Goal: Task Accomplishment & Management: Manage account settings

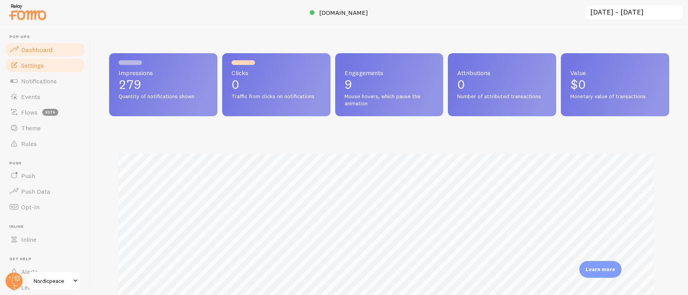
scroll to position [391167, 390819]
click at [62, 80] on link "Notifications" at bounding box center [45, 81] width 81 height 16
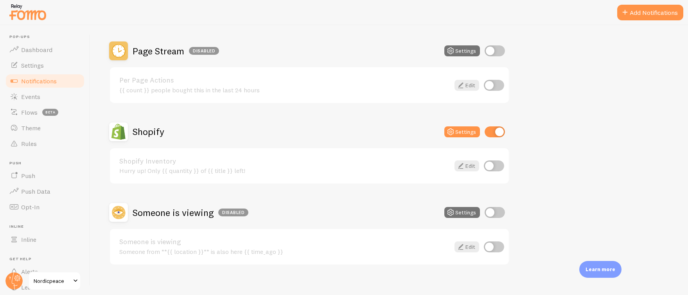
scroll to position [352, 0]
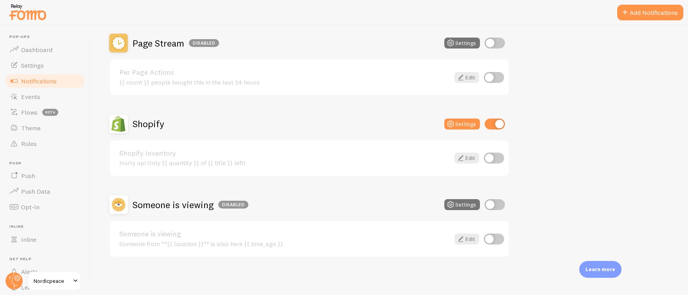
click at [147, 118] on h2 "Shopify" at bounding box center [149, 124] width 32 height 12
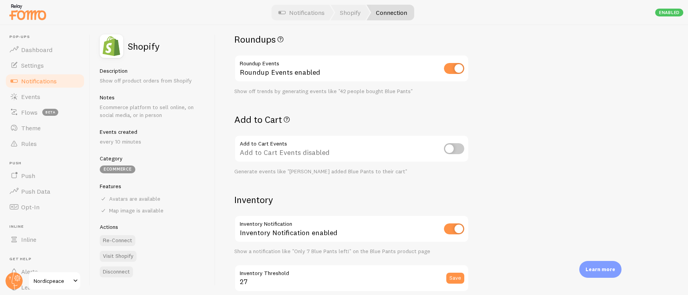
scroll to position [393, 0]
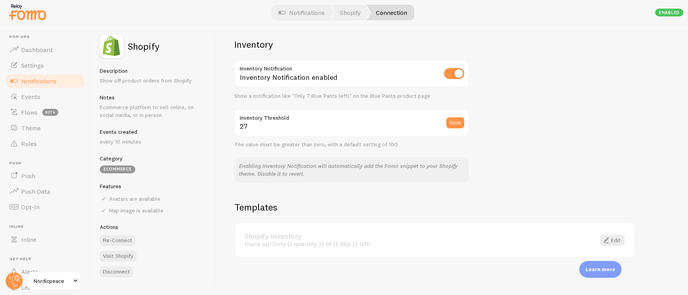
click at [271, 236] on link "Shopify Inventory" at bounding box center [416, 236] width 342 height 7
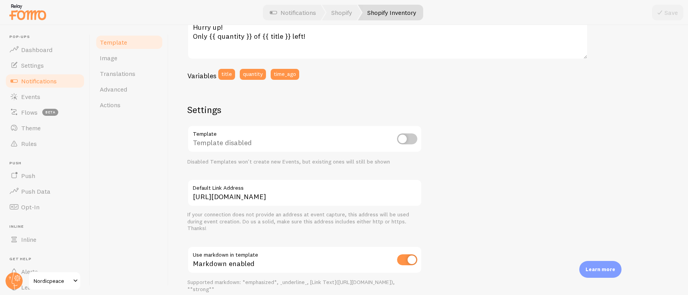
scroll to position [270, 0]
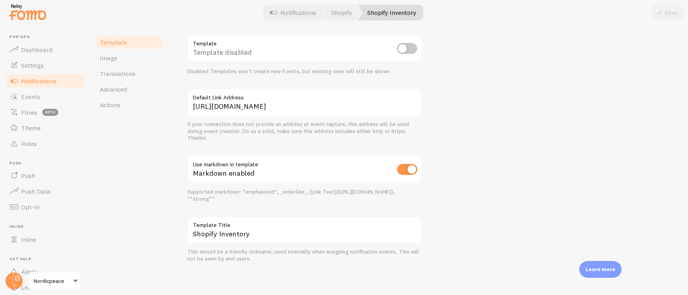
click at [36, 76] on link "Notifications" at bounding box center [45, 81] width 81 height 16
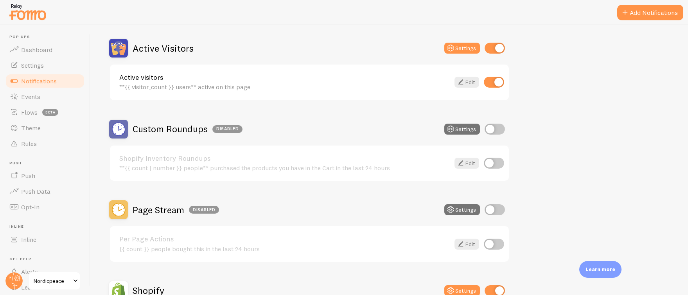
scroll to position [352, 0]
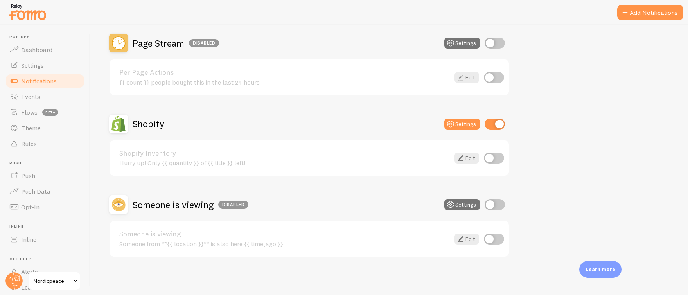
click at [151, 123] on h2 "Shopify" at bounding box center [149, 124] width 32 height 12
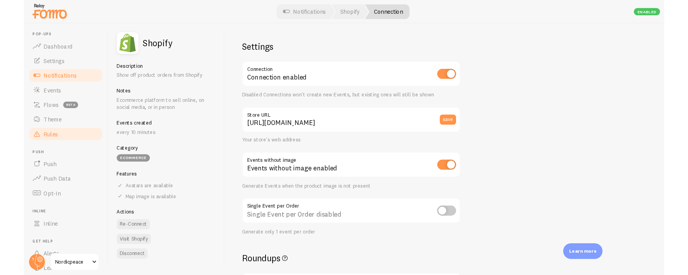
scroll to position [44, 0]
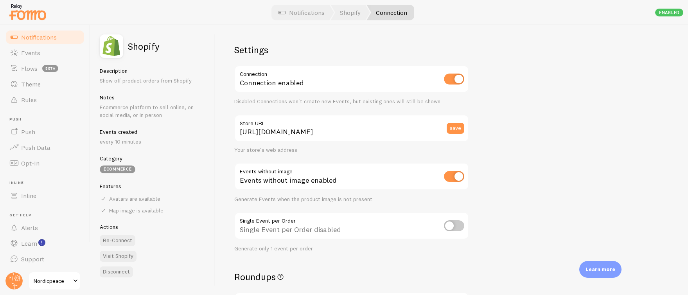
click at [38, 37] on span "Notifications" at bounding box center [39, 37] width 36 height 8
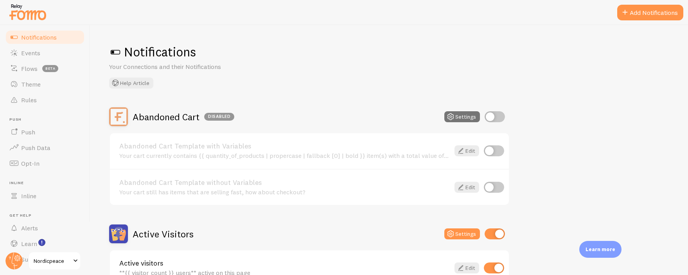
click at [601, 244] on div "Learn more" at bounding box center [601, 249] width 42 height 17
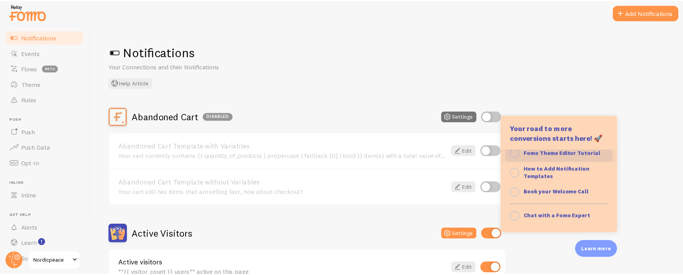
scroll to position [81, 0]
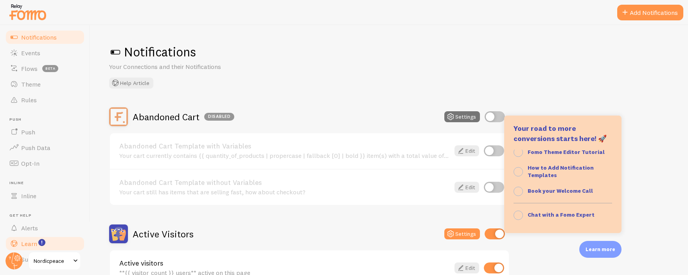
click at [34, 243] on span "Learn" at bounding box center [29, 244] width 16 height 8
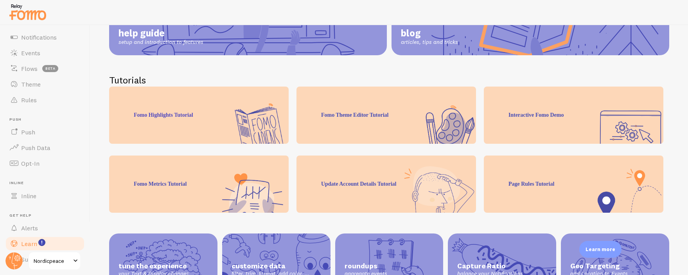
scroll to position [130, 0]
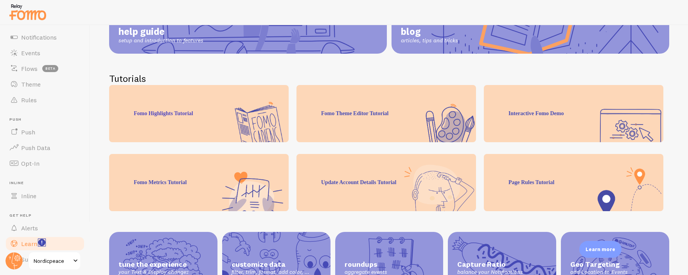
click at [43, 240] on rect "<p>Watch New Feature Tutorials!</p>" at bounding box center [42, 242] width 7 height 7
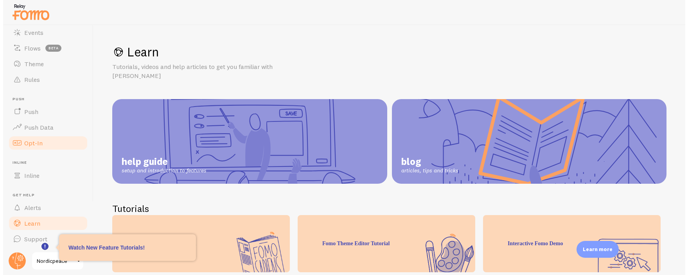
scroll to position [0, 0]
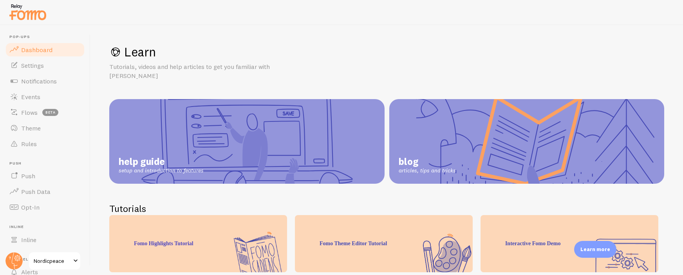
click at [26, 49] on span "Dashboard" at bounding box center [36, 50] width 31 height 8
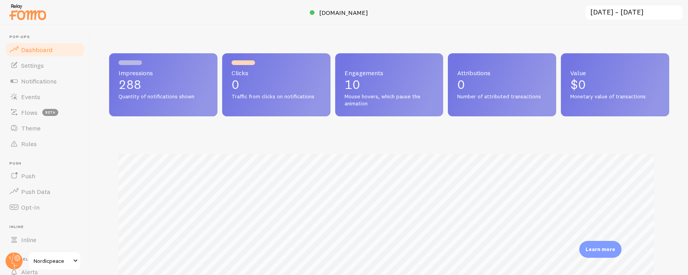
scroll to position [205, 555]
click at [24, 131] on span "Theme" at bounding box center [31, 128] width 20 height 8
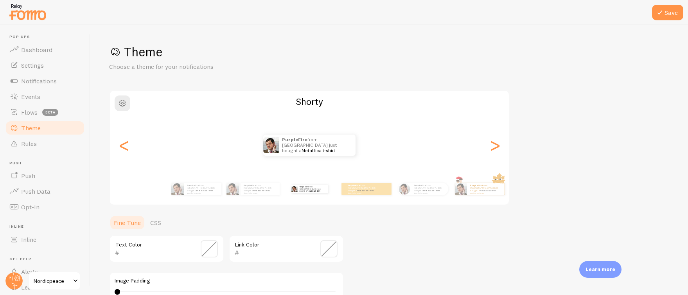
click at [319, 103] on h2 "Shorty" at bounding box center [309, 101] width 399 height 12
click at [33, 77] on span "Notifications" at bounding box center [39, 81] width 36 height 8
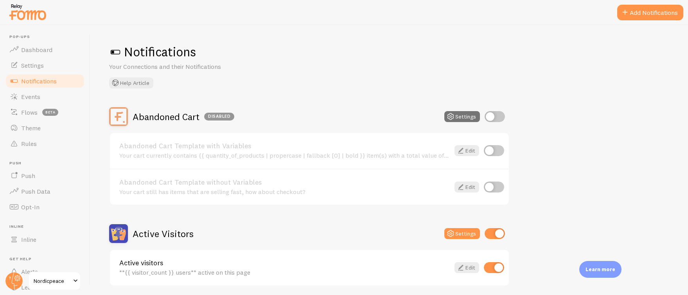
click at [369, 89] on div "Notifications Your Connections and their Notifications Help Article Abandoned C…" at bounding box center [389, 160] width 598 height 270
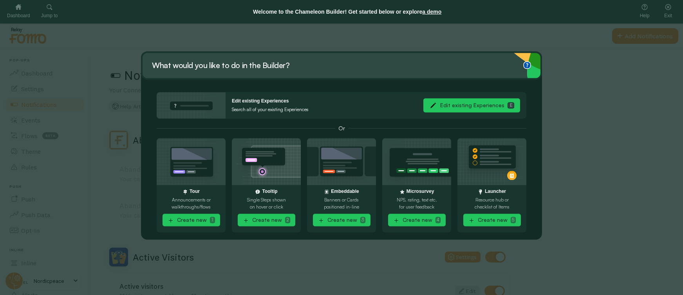
click at [488, 110] on button "Edit existing Experiences E" at bounding box center [471, 106] width 97 height 14
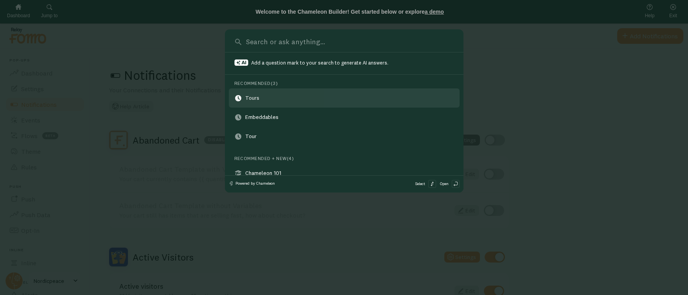
click at [281, 99] on link "Tours" at bounding box center [344, 97] width 231 height 19
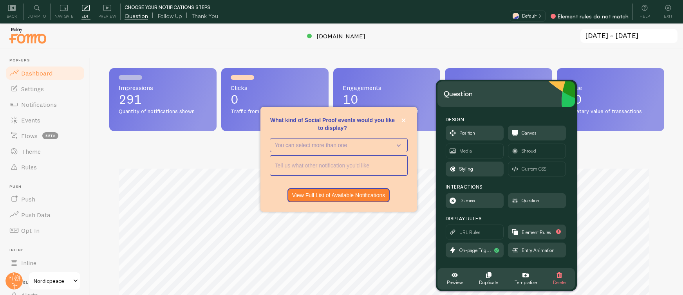
scroll to position [9, 0]
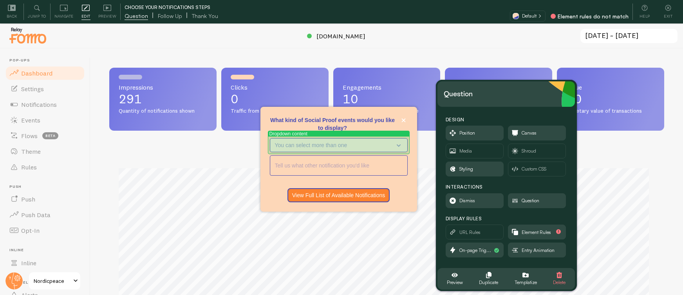
click at [333, 144] on p "You can select more than one" at bounding box center [333, 145] width 117 height 8
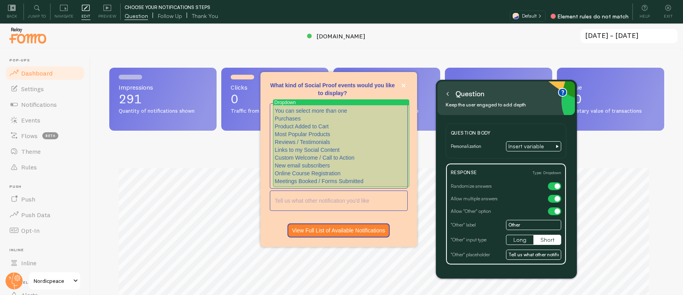
click at [308, 123] on p "Product Added to Cart" at bounding box center [341, 126] width 132 height 8
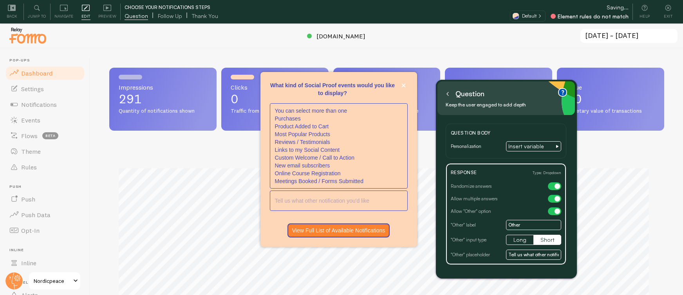
click at [449, 95] on icon at bounding box center [447, 94] width 4 height 4
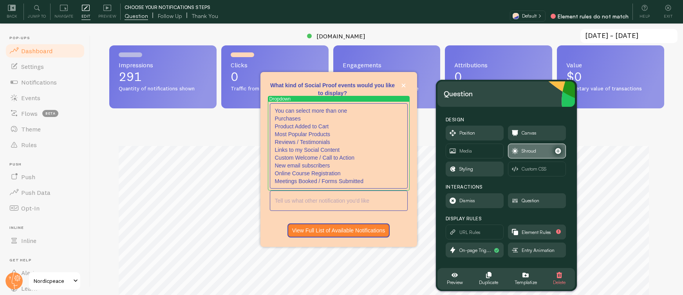
scroll to position [23, 0]
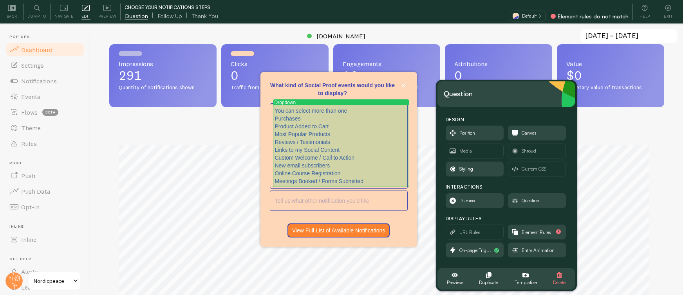
click at [336, 157] on p "Custom Welcome / Call to Action" at bounding box center [341, 158] width 132 height 8
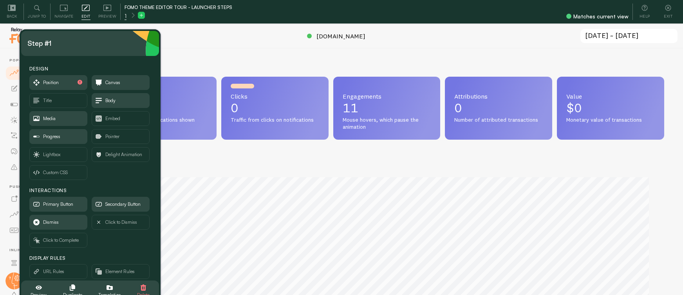
scroll to position [205, 549]
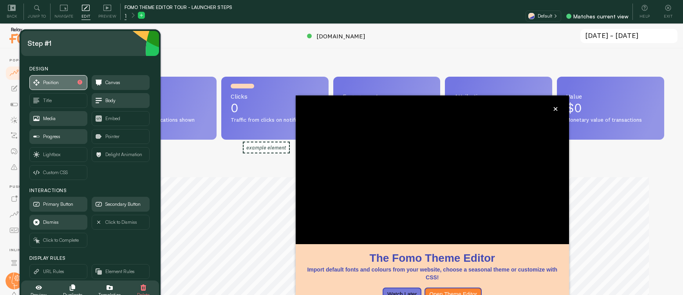
click at [53, 81] on span "Position" at bounding box center [51, 82] width 16 height 9
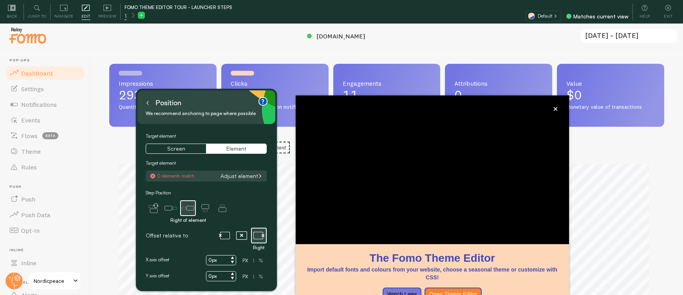
scroll to position [13, 0]
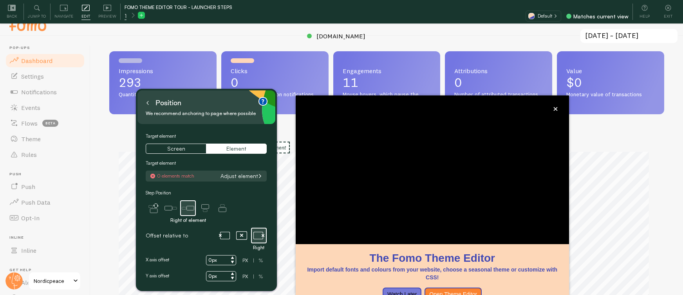
click at [233, 173] on button "Adjust element" at bounding box center [241, 176] width 47 height 7
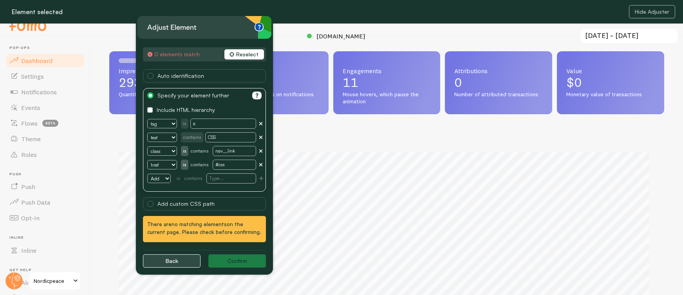
click at [182, 264] on button "Back" at bounding box center [172, 260] width 58 height 13
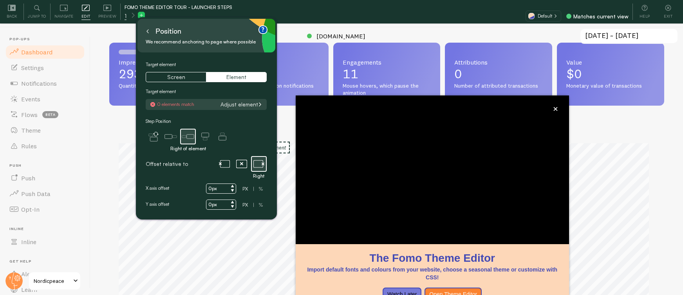
scroll to position [23, 0]
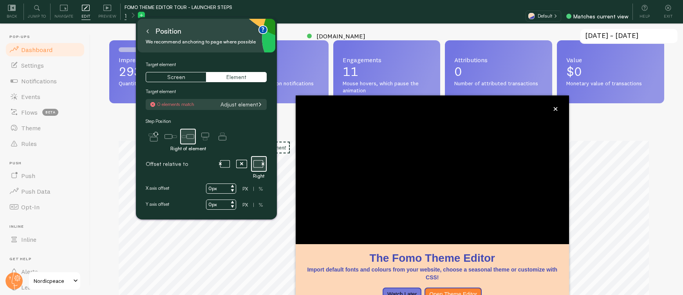
click at [146, 30] on icon at bounding box center [148, 31] width 4 height 4
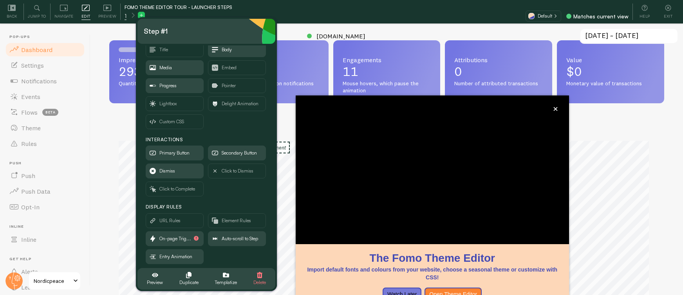
scroll to position [45, 0]
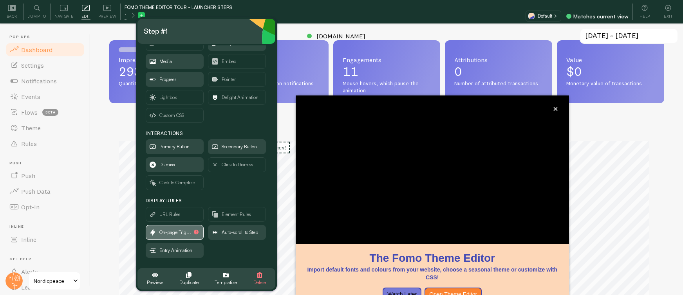
click at [167, 234] on span "On-page Trig..." at bounding box center [175, 232] width 32 height 9
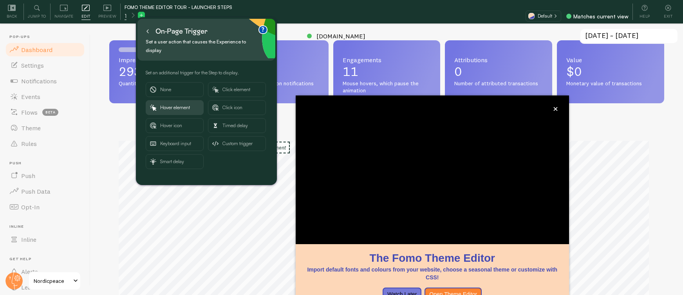
scroll to position [0, 0]
click at [34, 127] on span "Theme" at bounding box center [31, 128] width 20 height 8
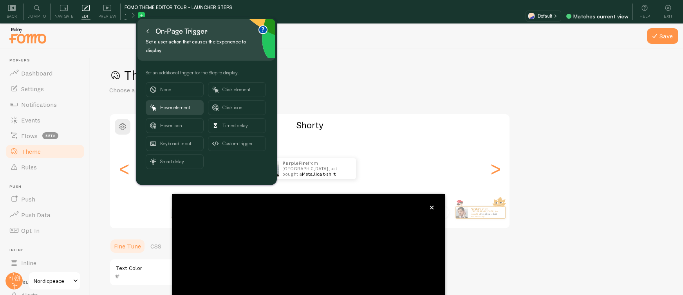
click at [146, 34] on button at bounding box center [148, 31] width 8 height 13
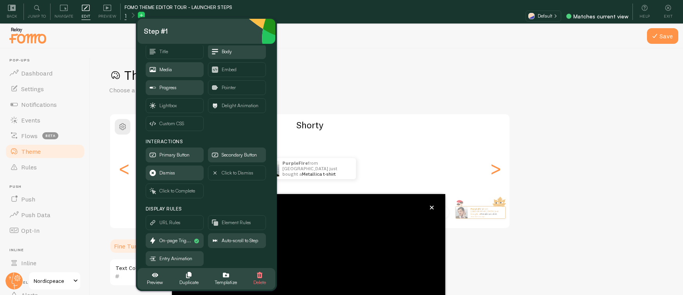
scroll to position [45, 0]
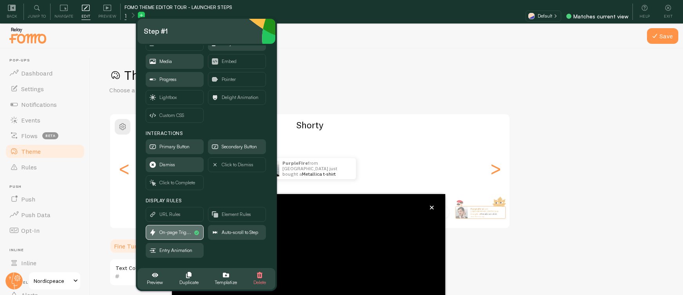
click at [171, 231] on span "On-page Trig..." at bounding box center [175, 232] width 32 height 9
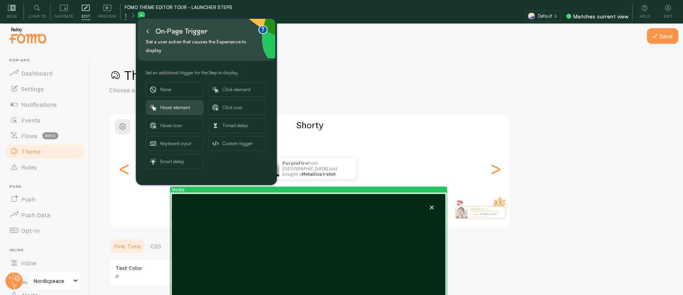
scroll to position [0, 0]
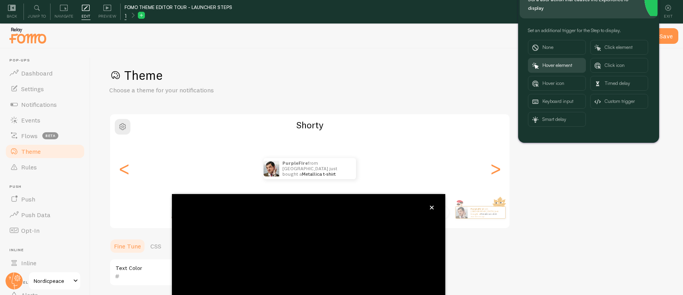
drag, startPoint x: 203, startPoint y: 31, endPoint x: 574, endPoint y: 2, distance: 372.6
click at [584, 0] on html "Pop-ups Dashboard Settings Notifications Events Flows beta Theme Rules Push Pus…" at bounding box center [341, 159] width 683 height 319
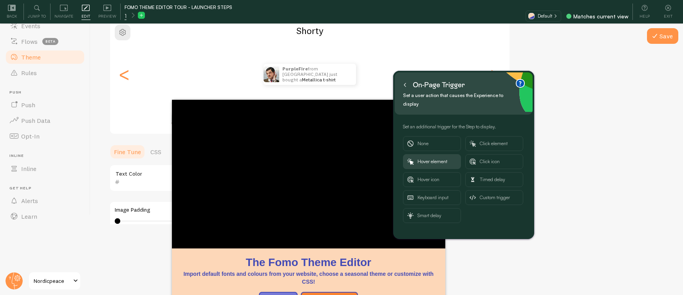
scroll to position [31, 0]
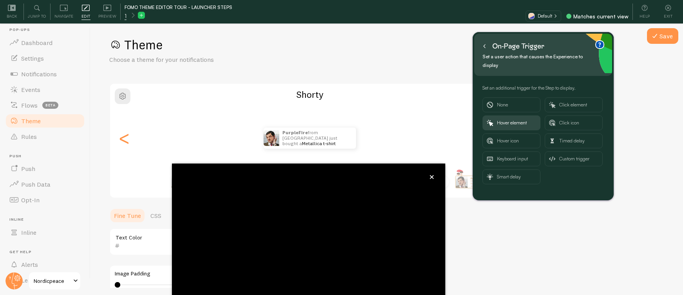
click at [539, 46] on div "On-page trigger" at bounding box center [518, 46] width 52 height 13
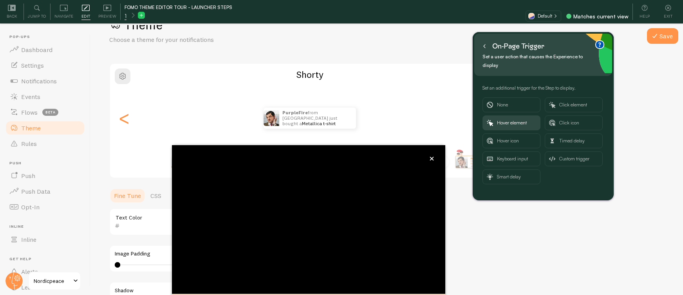
scroll to position [25, 0]
